Goal: Information Seeking & Learning: Learn about a topic

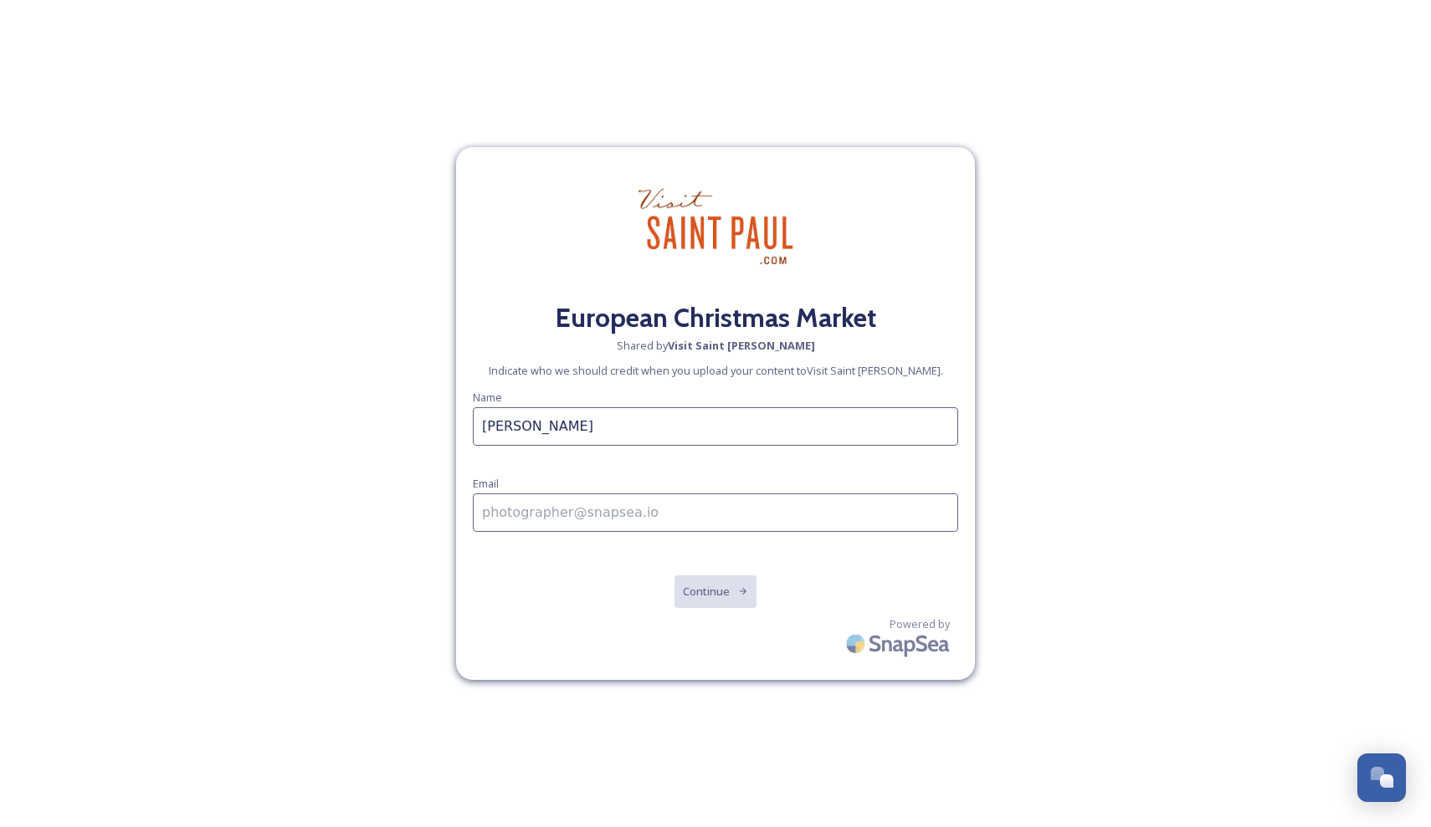
type input "[PERSON_NAME]"
type input "[EMAIL_ADDRESS][DOMAIN_NAME]"
click at [709, 595] on button "Continue" at bounding box center [715, 592] width 84 height 34
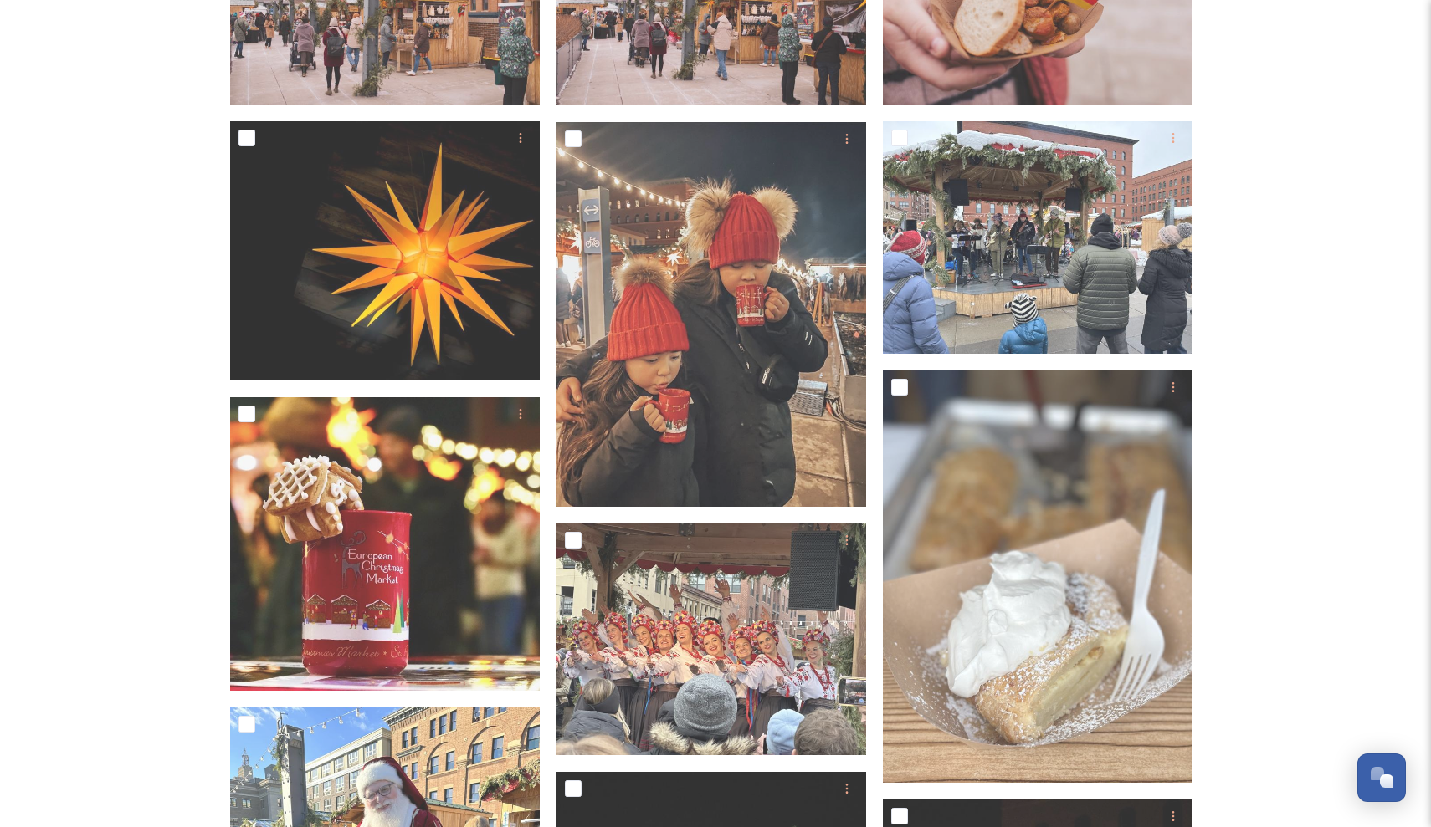
scroll to position [2863, 0]
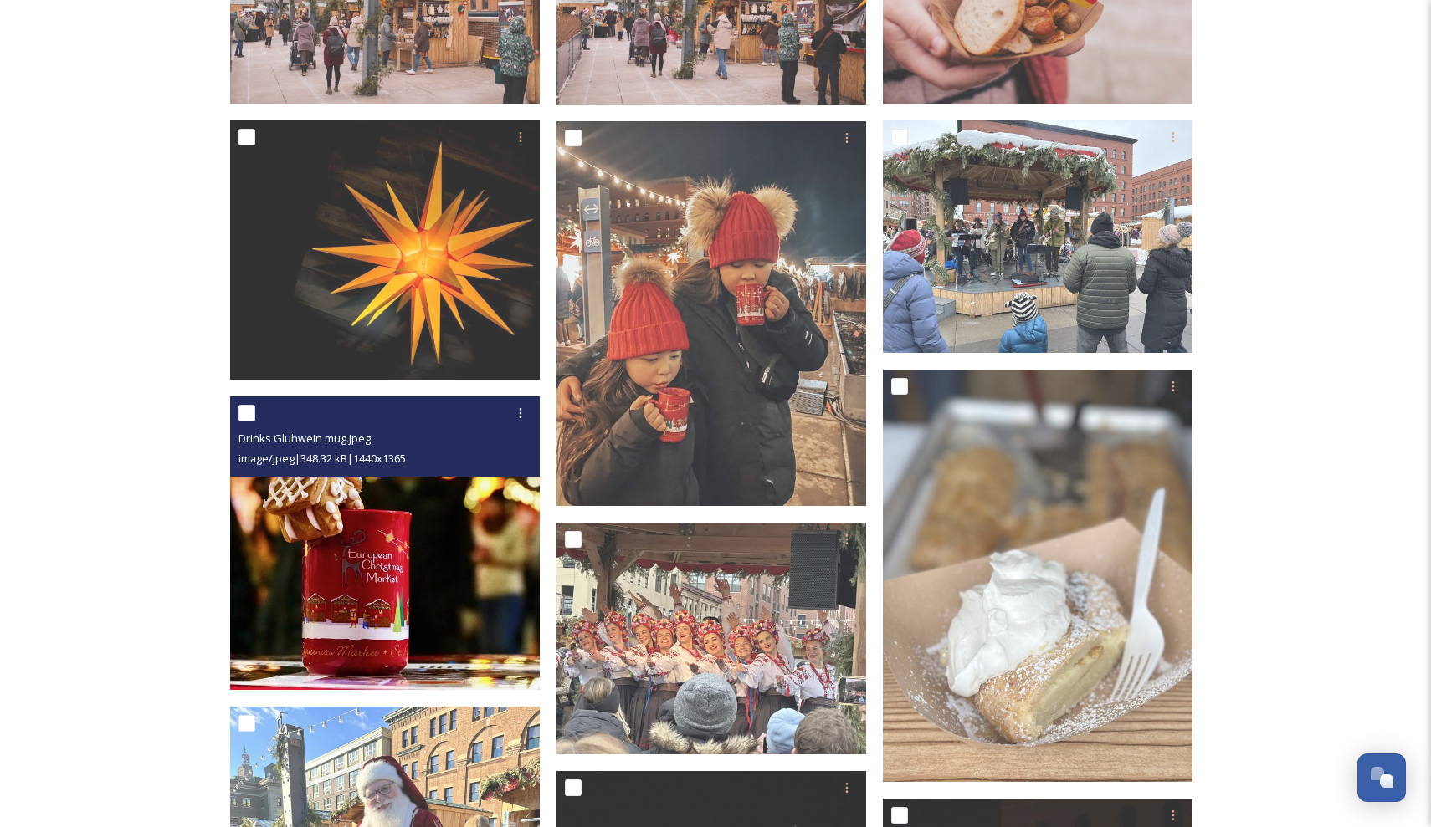
click at [446, 581] on img at bounding box center [385, 544] width 310 height 294
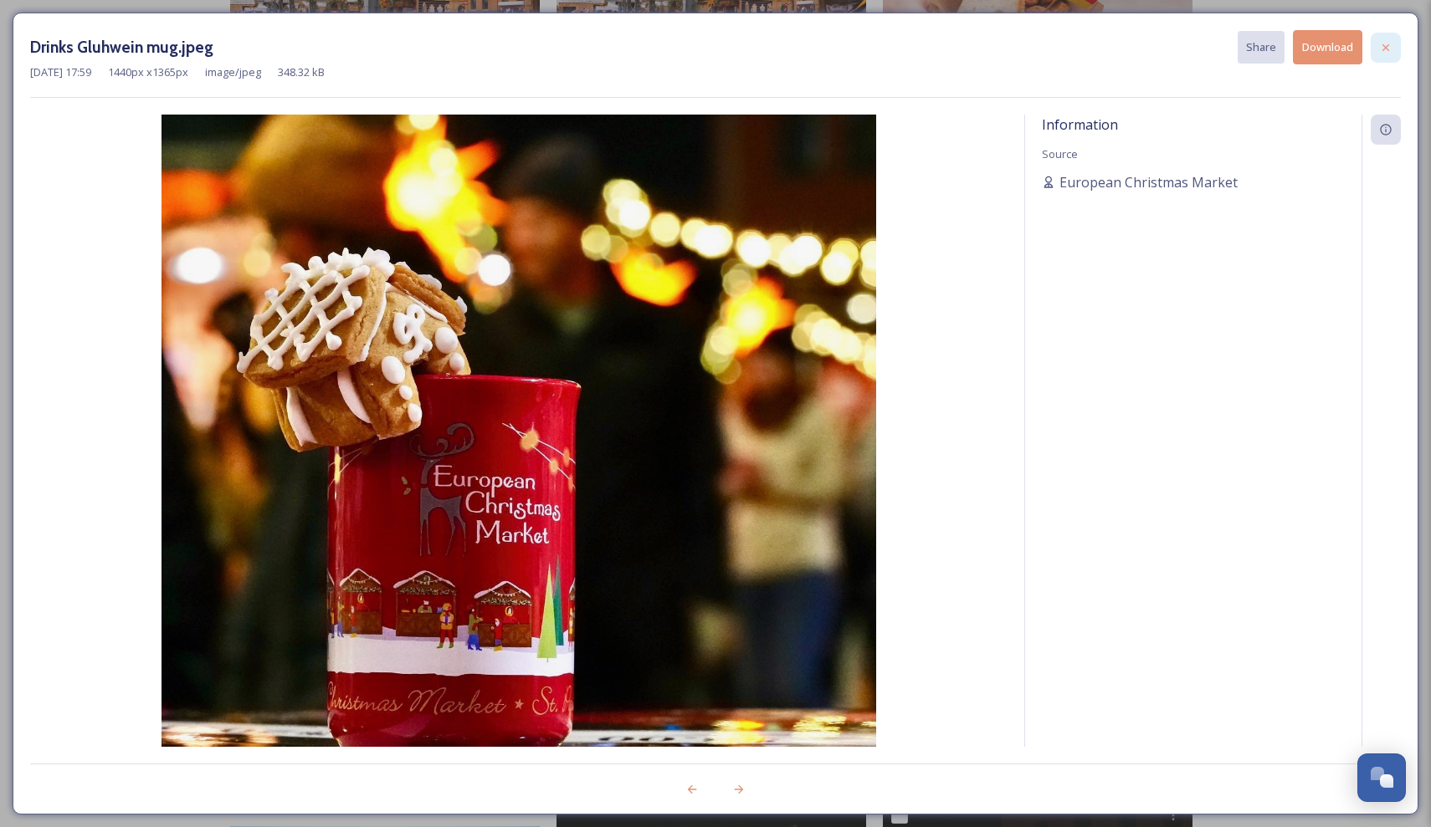
click at [1380, 48] on icon at bounding box center [1385, 47] width 13 height 13
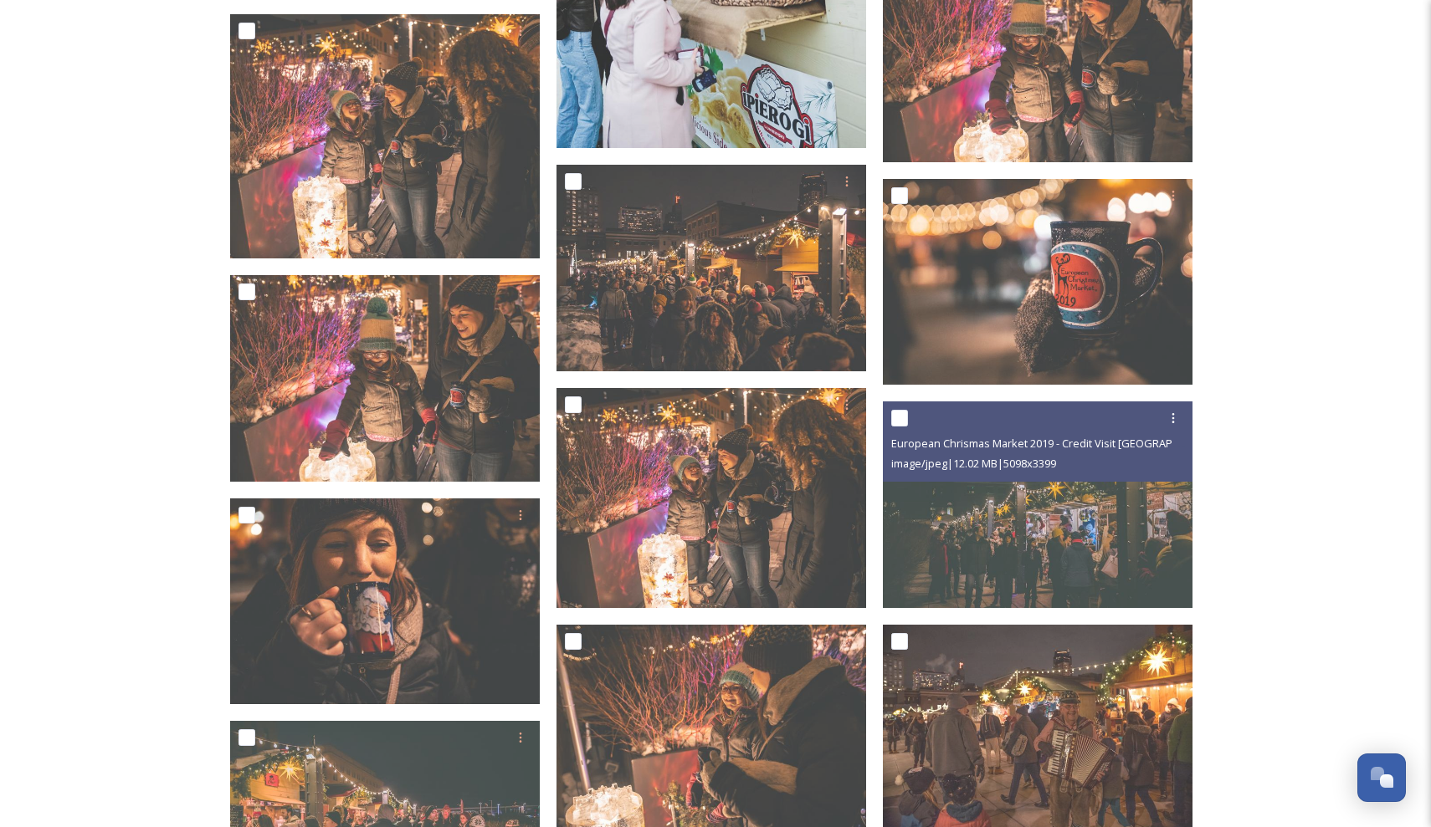
scroll to position [4937, 0]
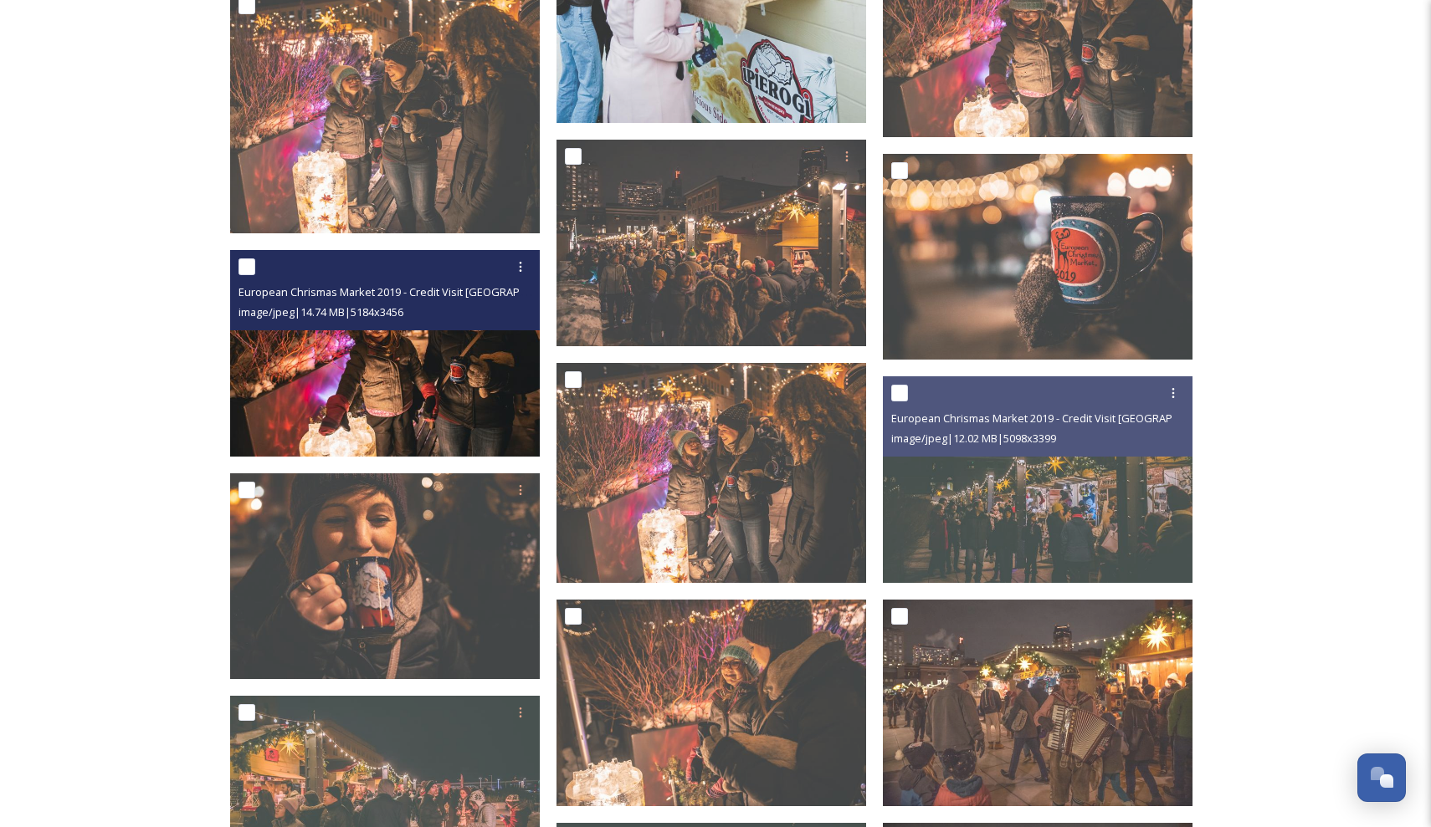
click at [448, 373] on img at bounding box center [385, 353] width 310 height 207
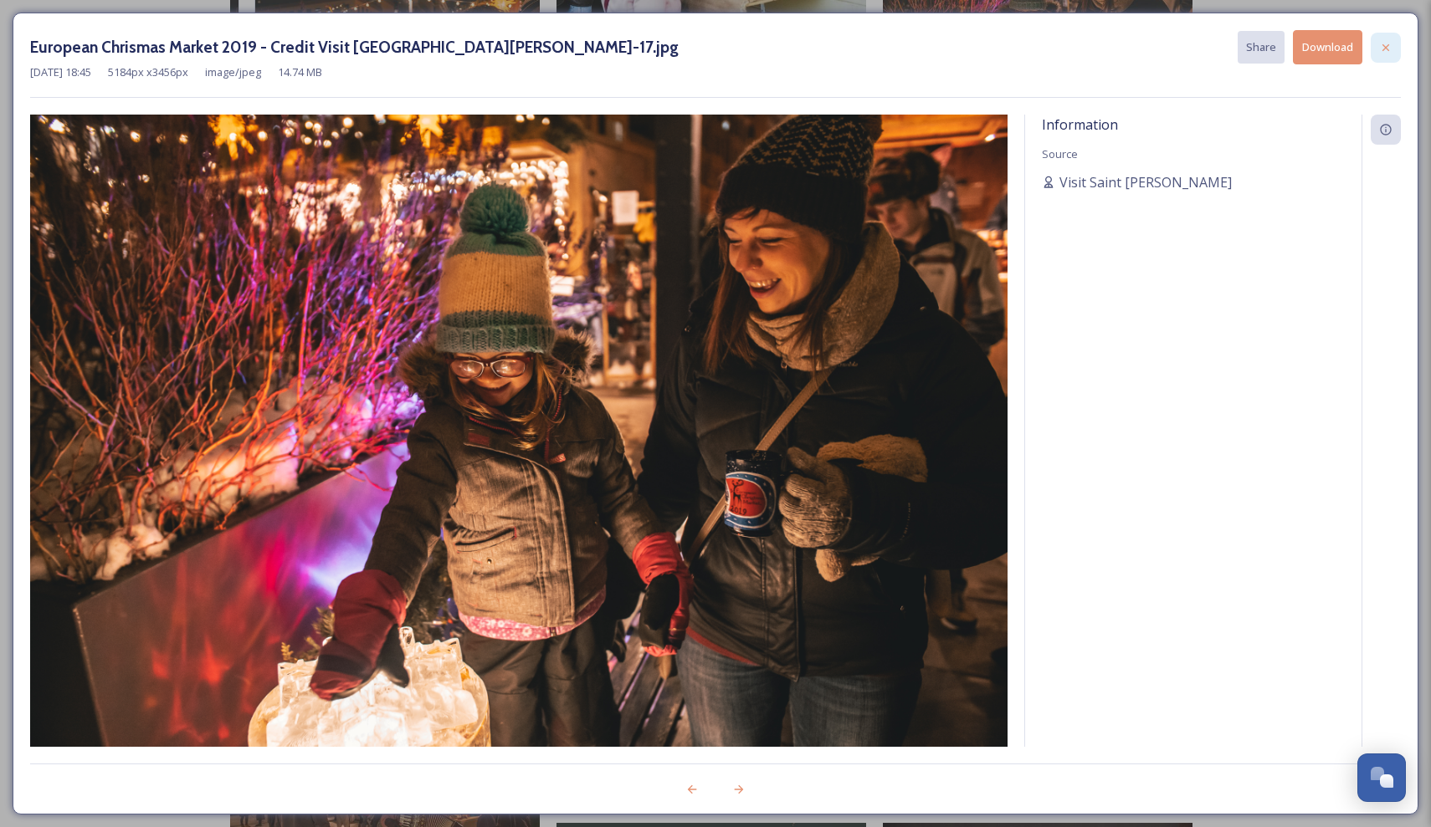
click at [1385, 49] on icon at bounding box center [1385, 47] width 13 height 13
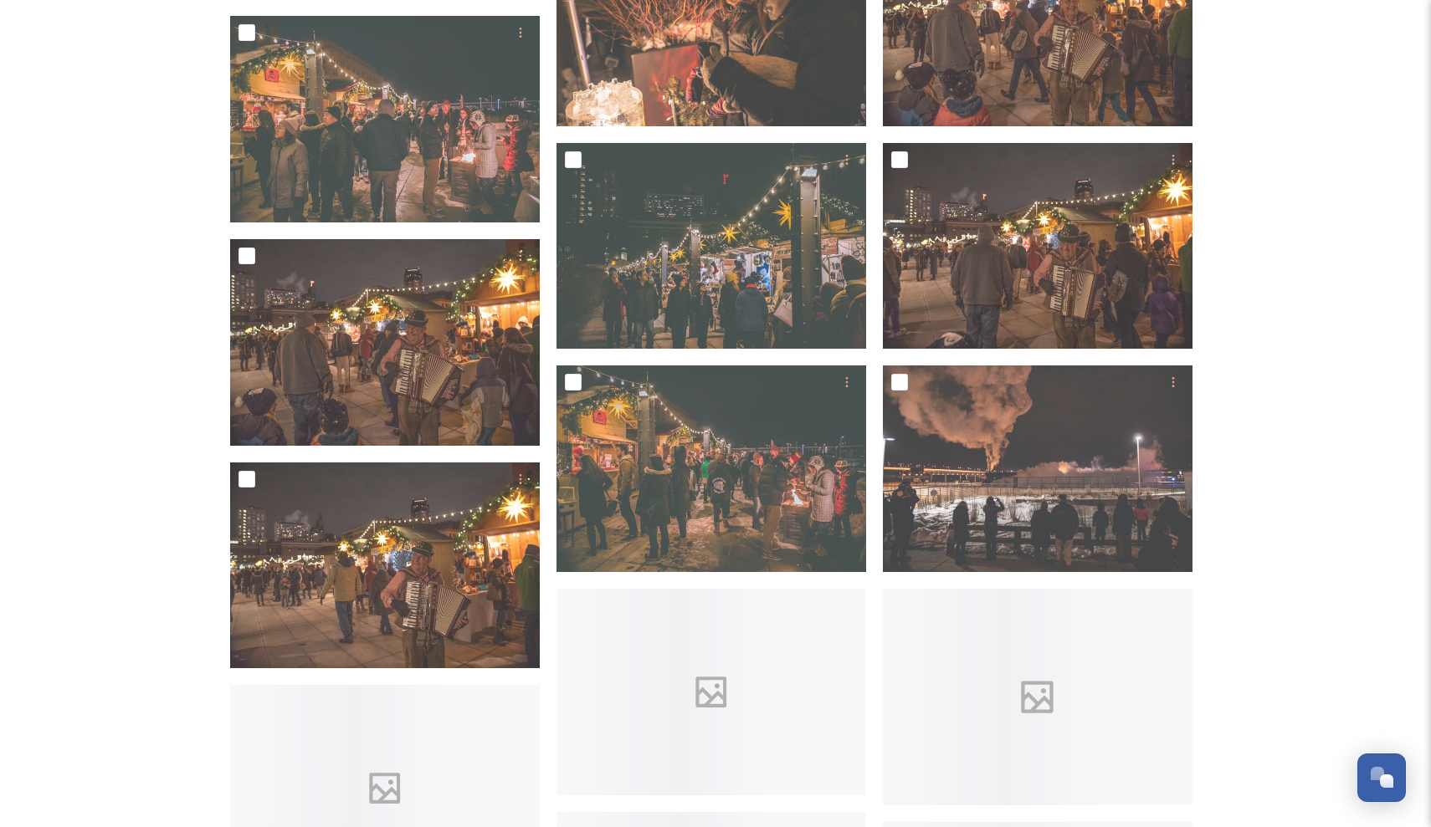
scroll to position [5641, 0]
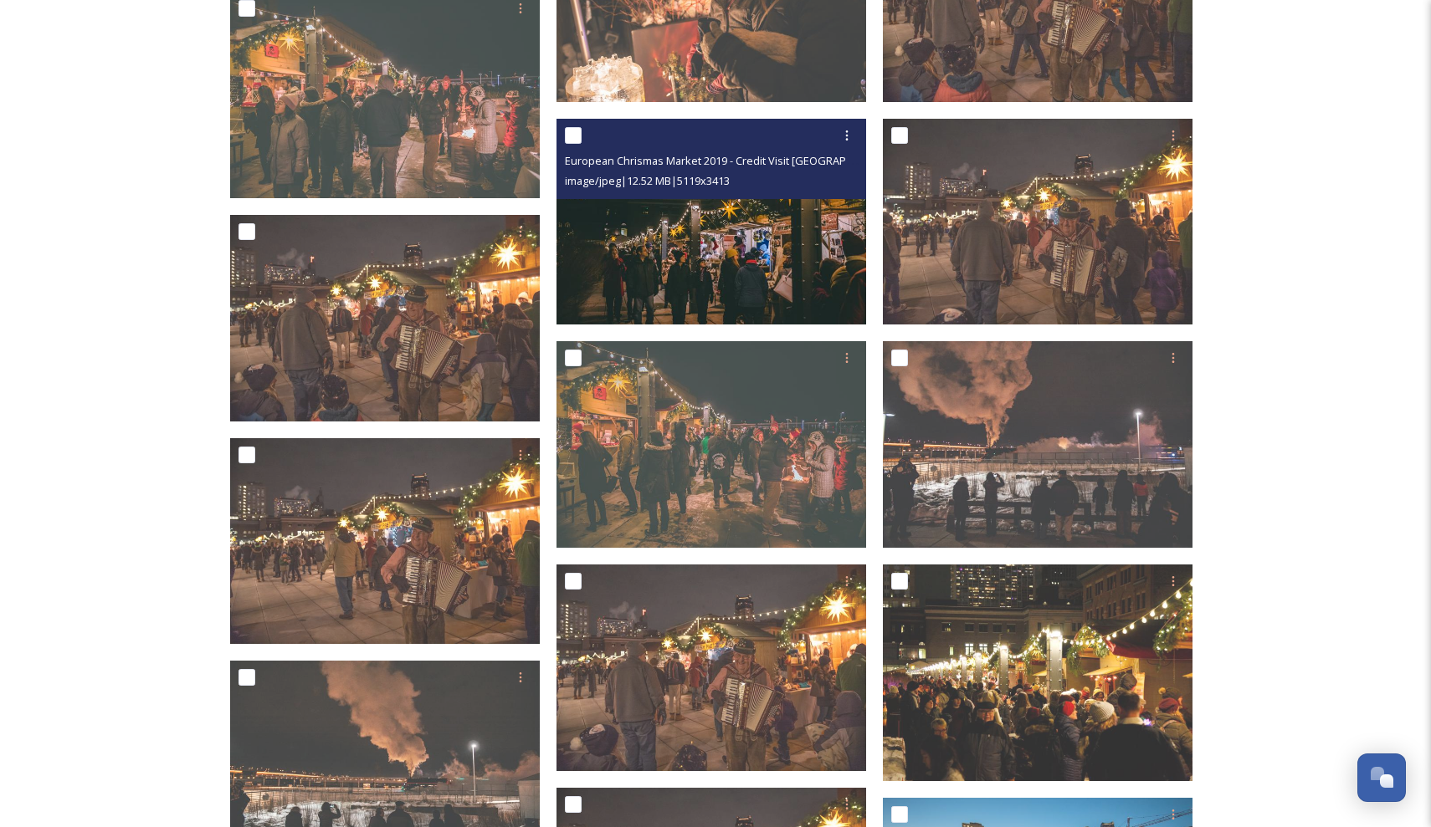
click at [684, 256] on img at bounding box center [711, 222] width 310 height 207
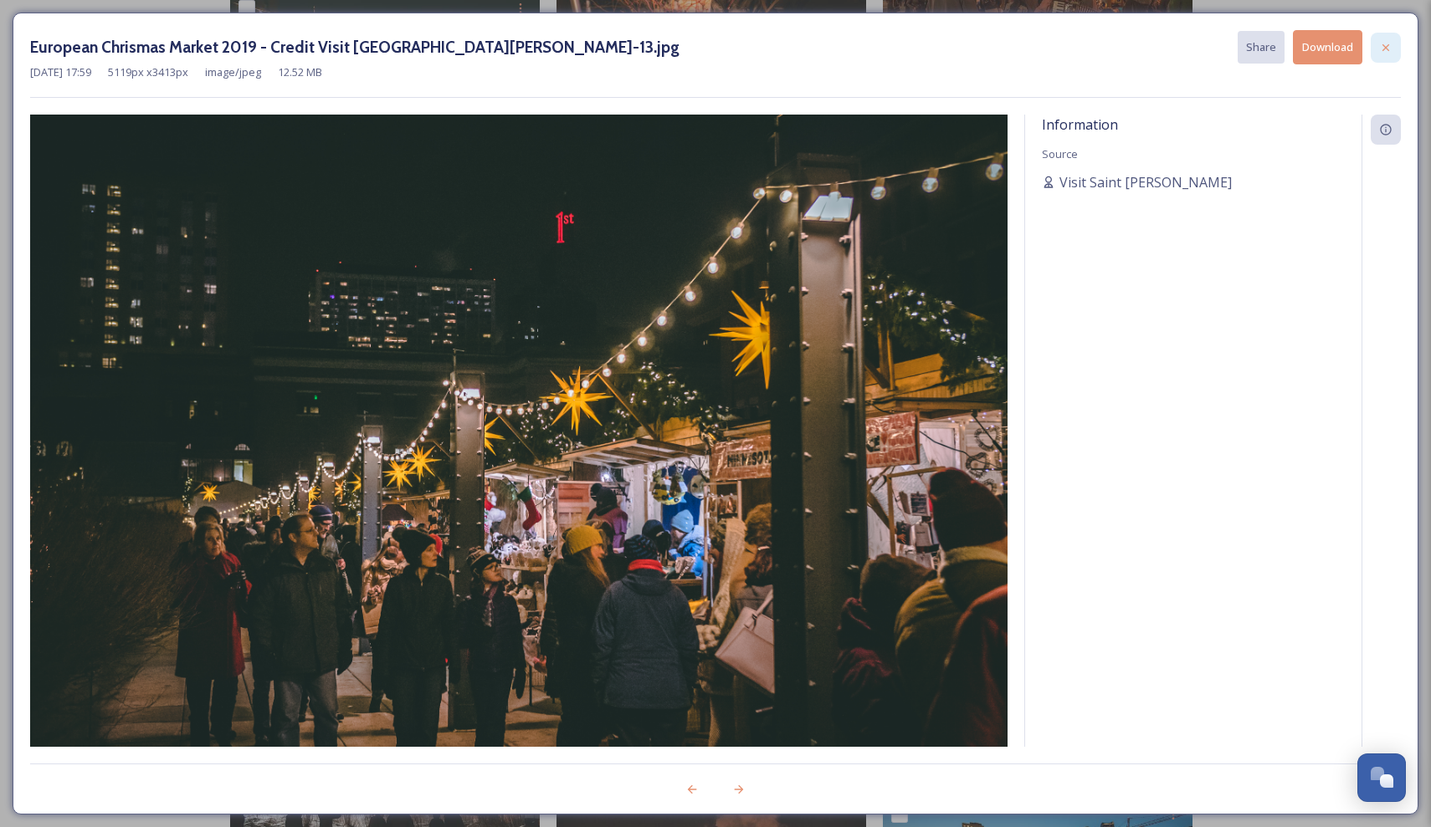
click at [1385, 49] on icon at bounding box center [1385, 47] width 13 height 13
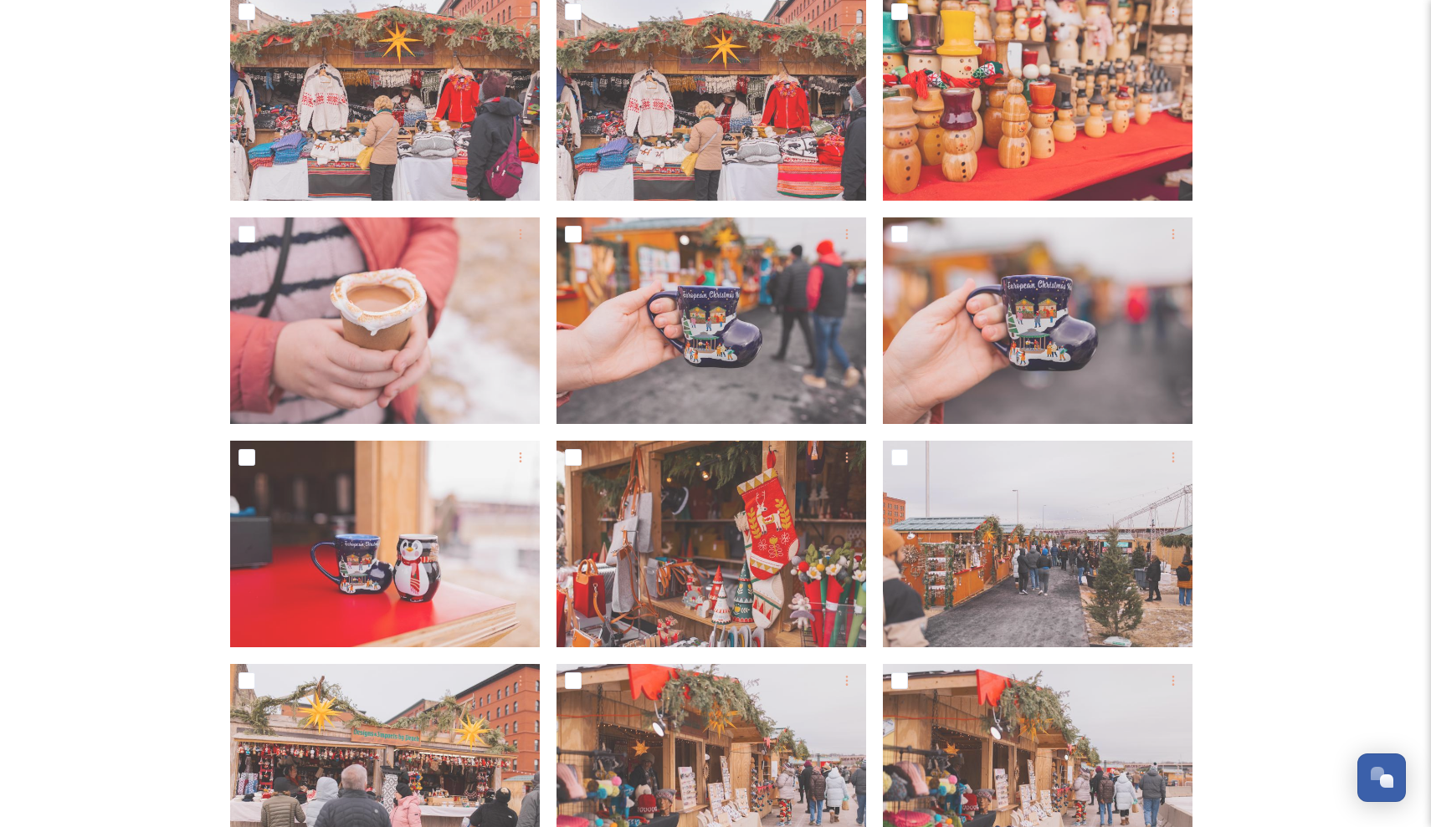
scroll to position [1557, 0]
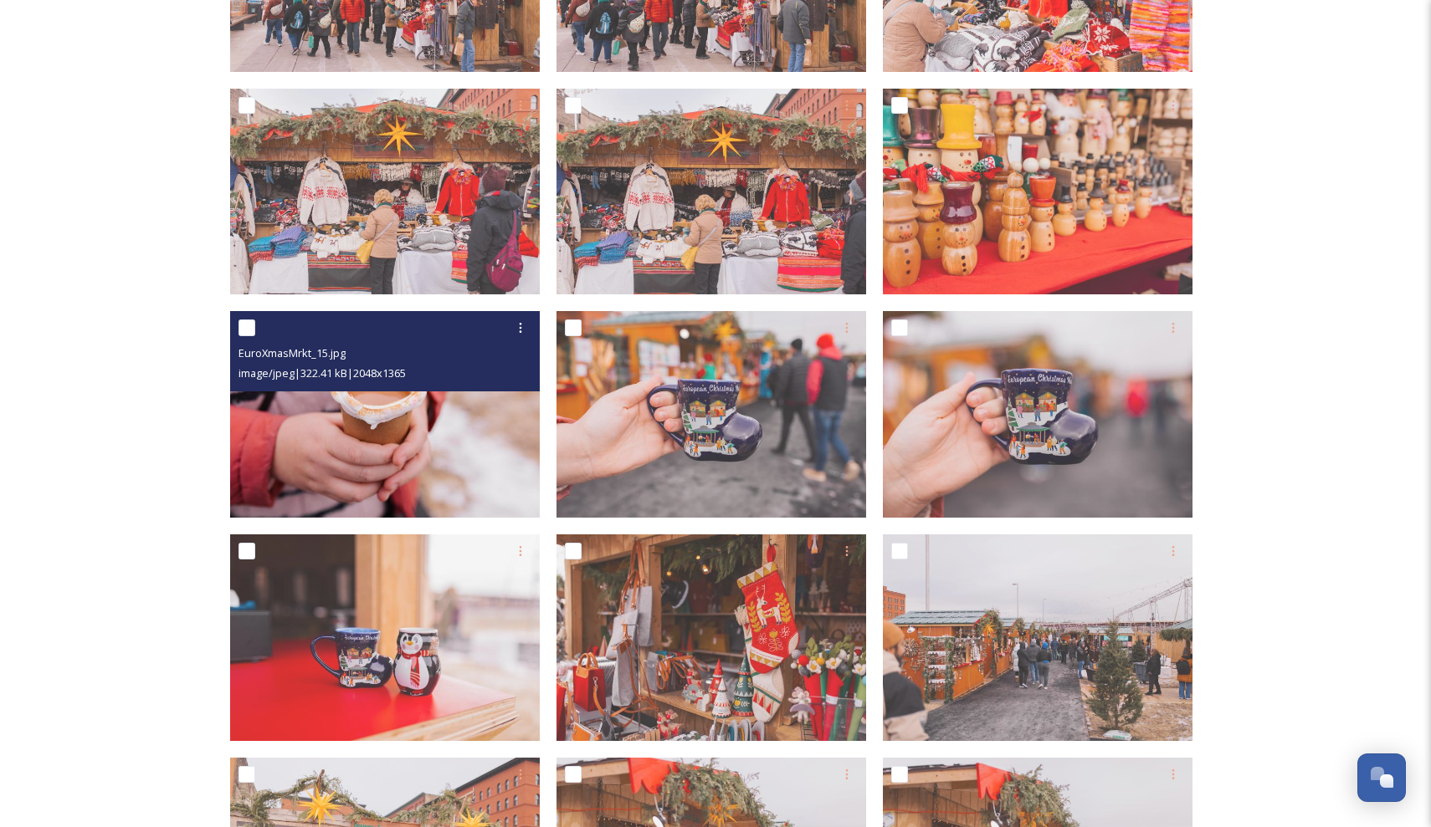
click at [482, 477] on img at bounding box center [385, 414] width 310 height 207
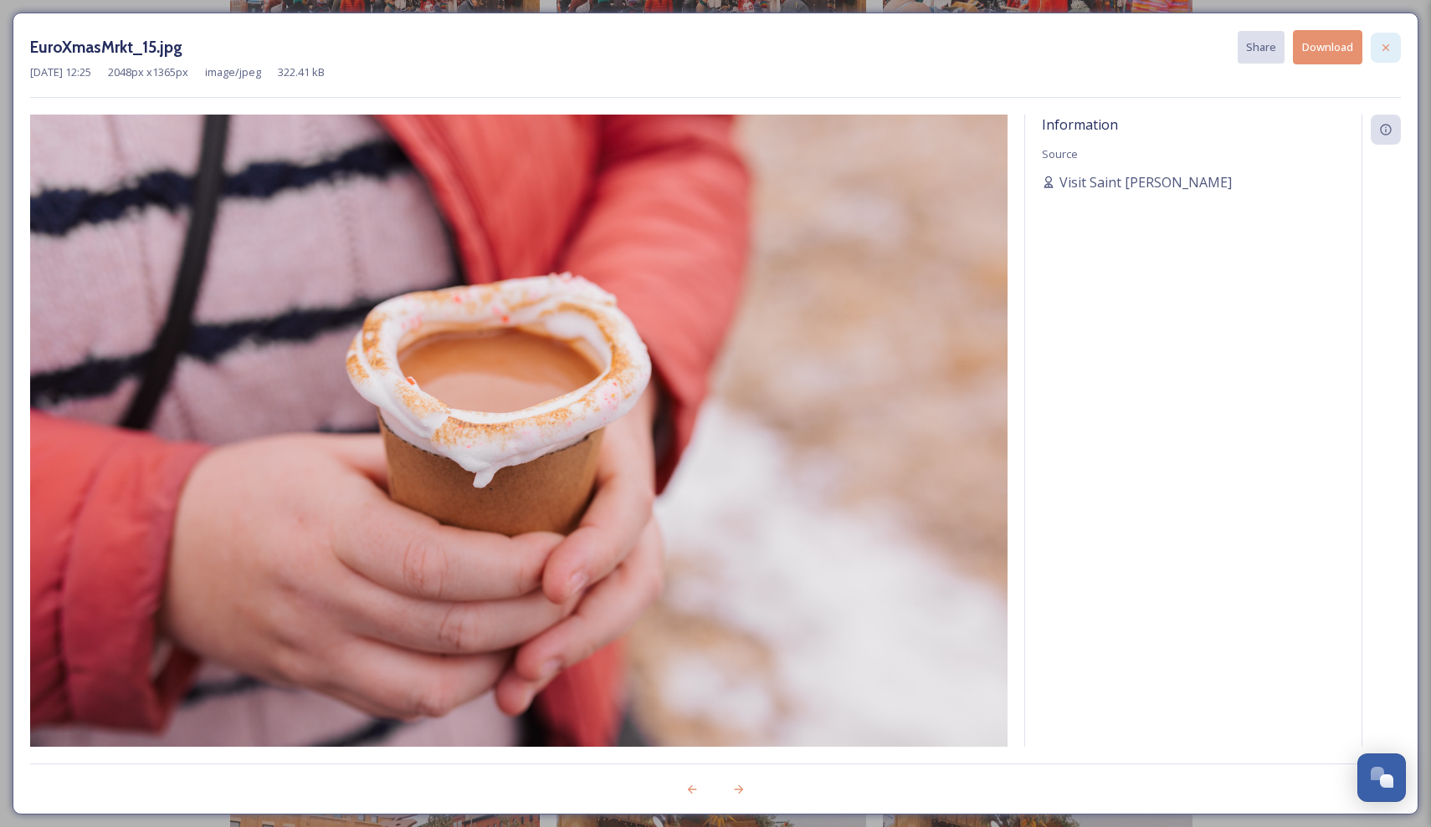
click at [1382, 50] on icon at bounding box center [1385, 47] width 13 height 13
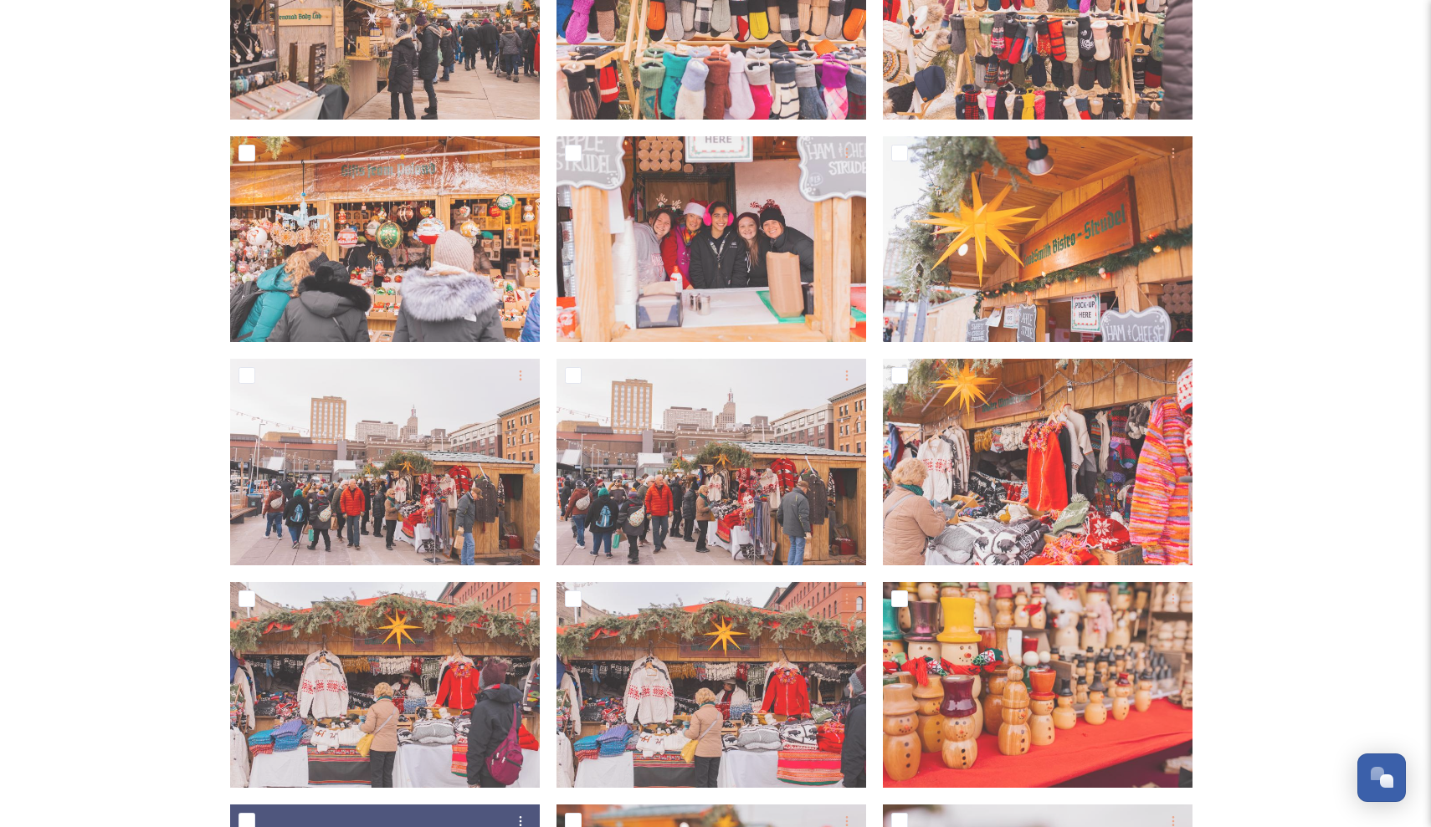
scroll to position [1031, 0]
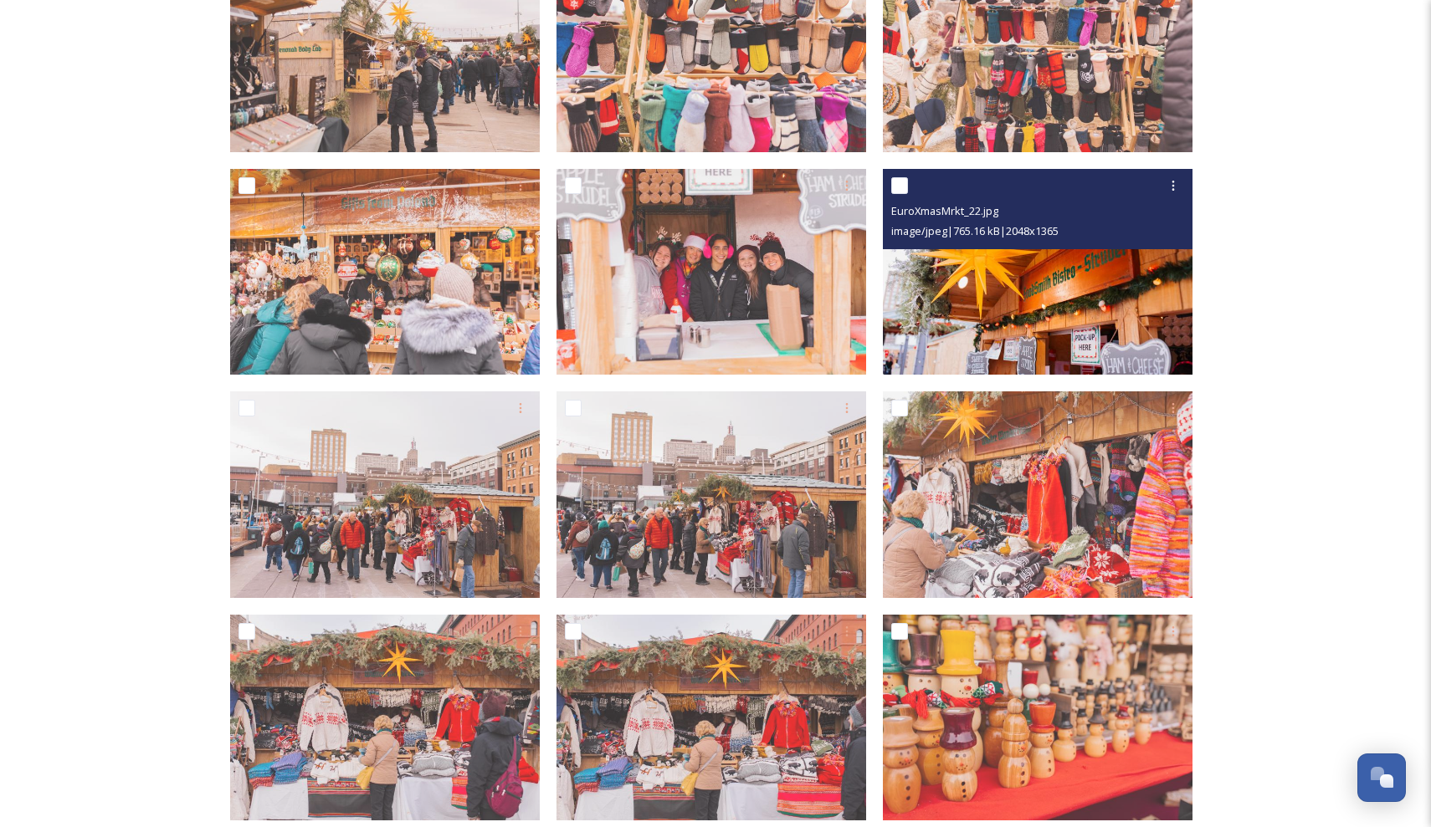
click at [1111, 289] on img at bounding box center [1038, 271] width 310 height 207
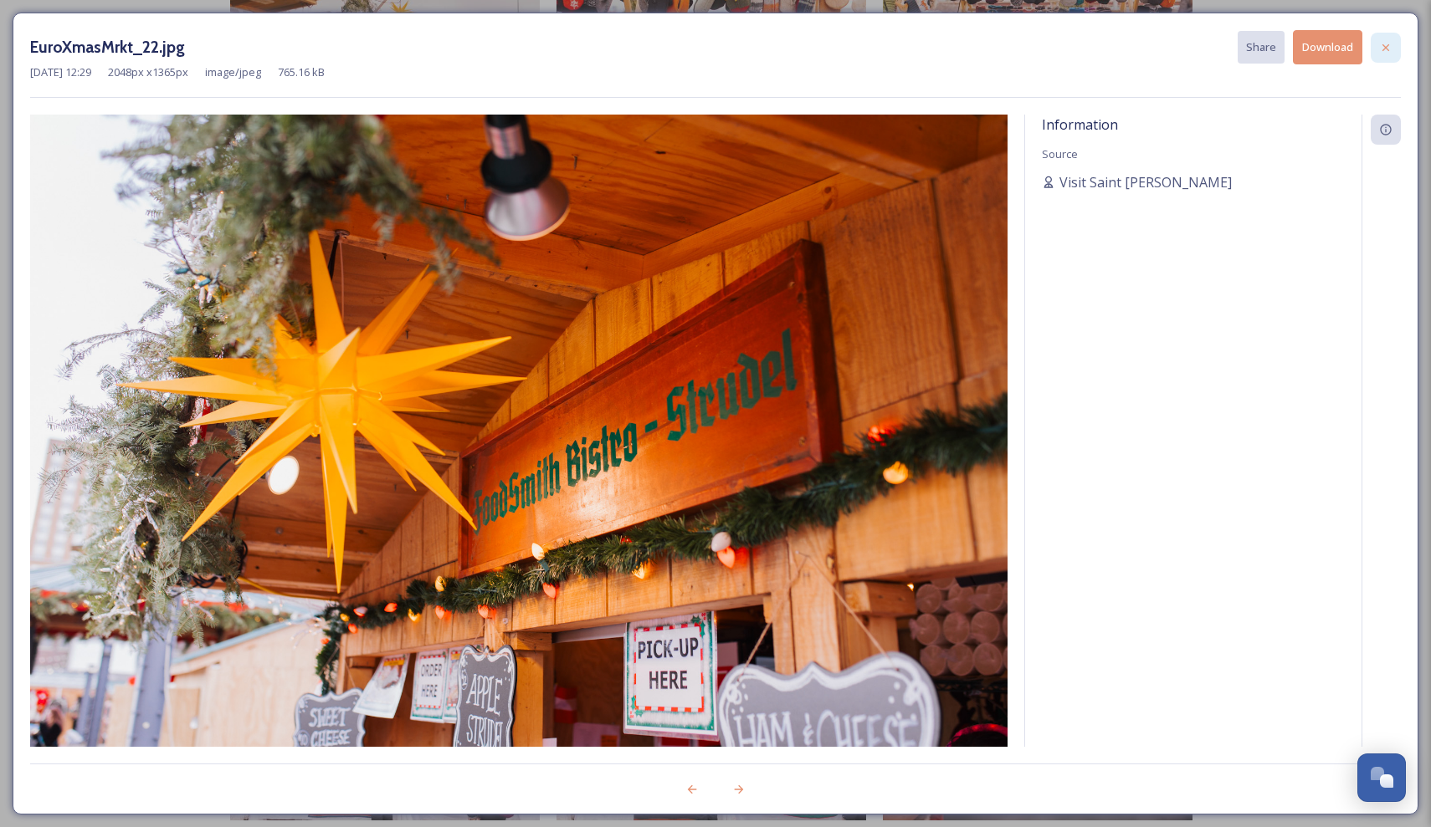
click at [1387, 41] on icon at bounding box center [1385, 47] width 13 height 13
